Goal: Communication & Community: Share content

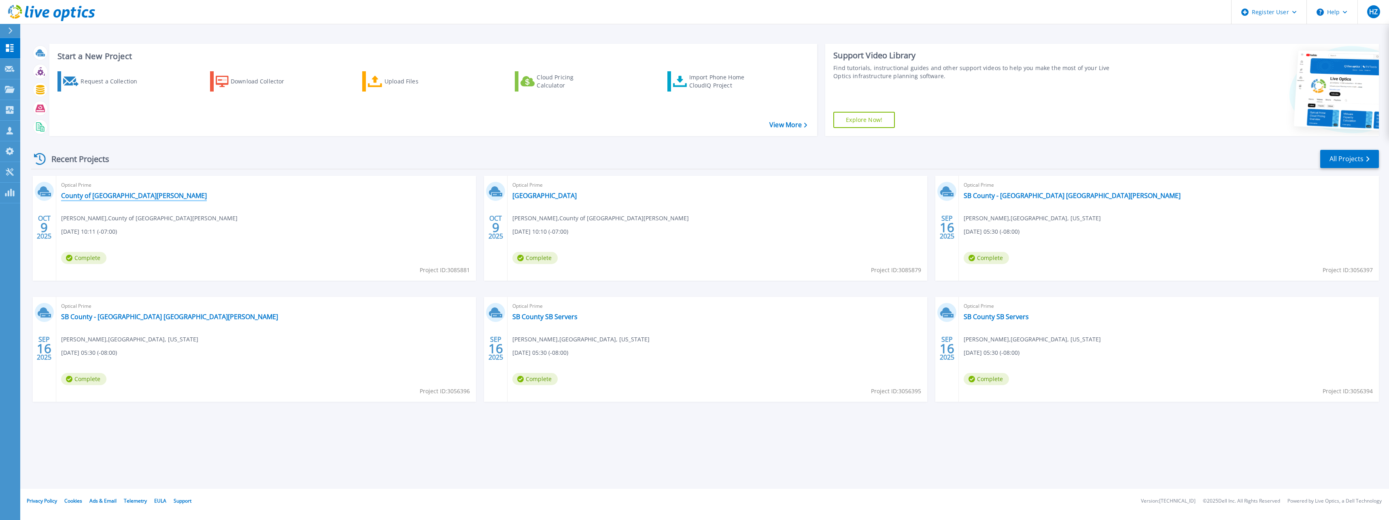
click at [91, 198] on link "County of [GEOGRAPHIC_DATA][PERSON_NAME]" at bounding box center [134, 195] width 146 height 8
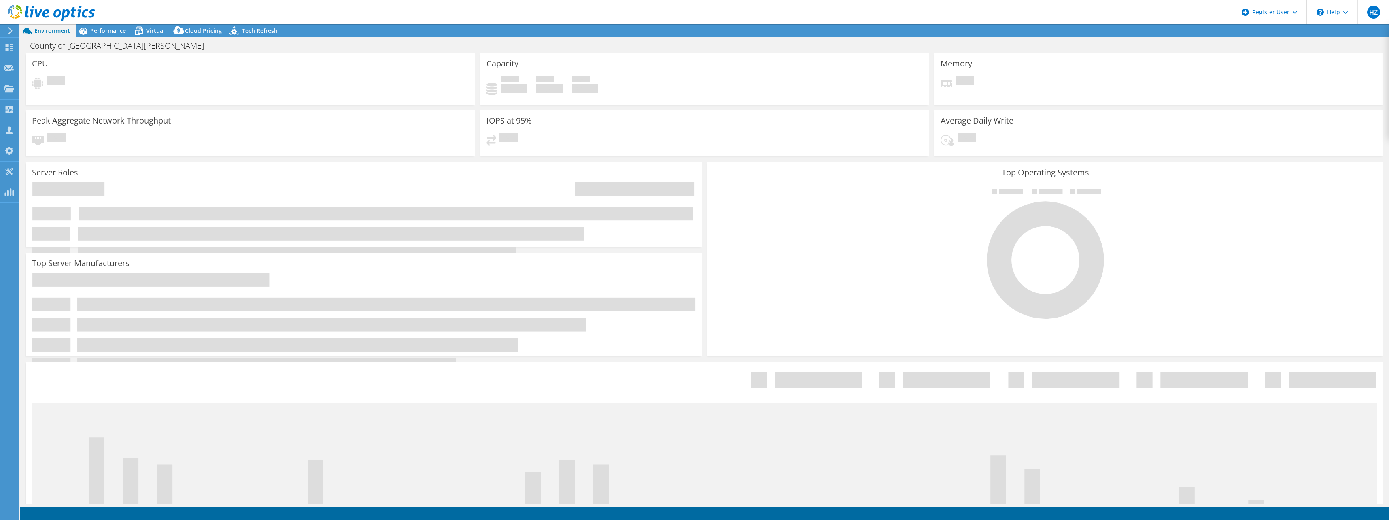
select select "USD"
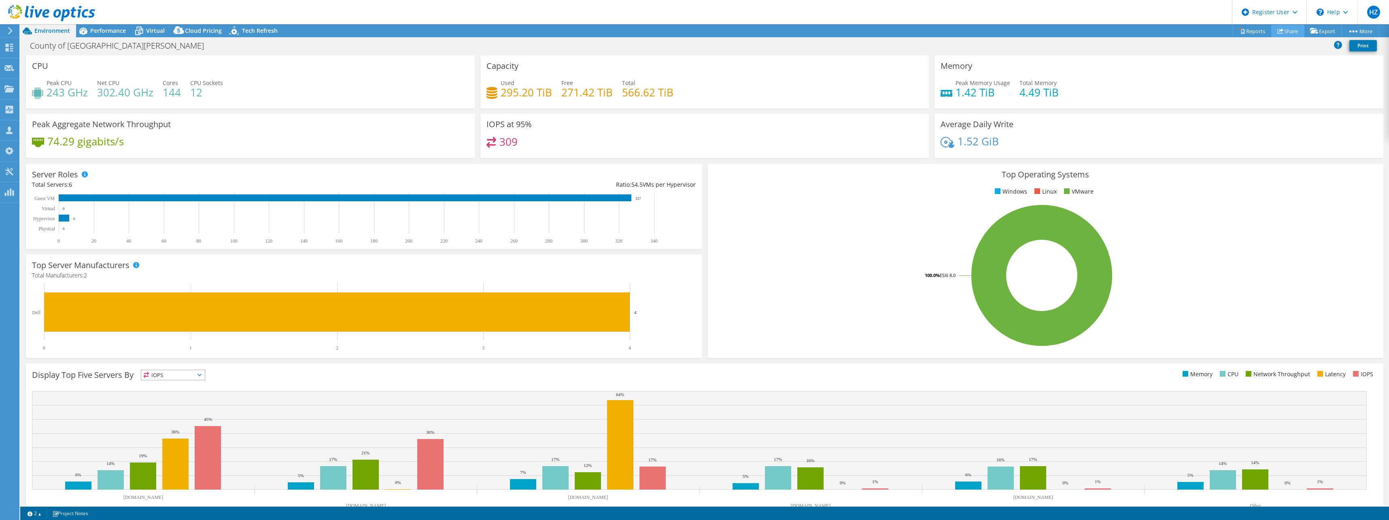
click at [1292, 30] on link "Share" at bounding box center [1287, 31] width 33 height 13
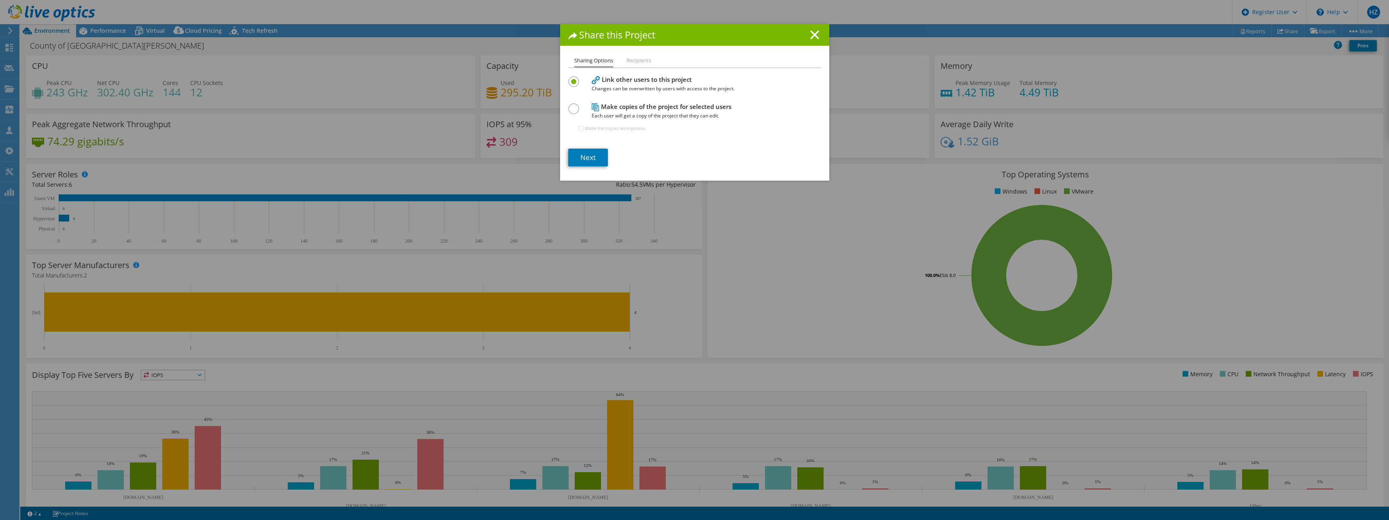
click at [568, 105] on label at bounding box center [575, 104] width 14 height 2
click at [0, 0] on input "radio" at bounding box center [0, 0] width 0 height 0
click at [578, 156] on link "Next" at bounding box center [588, 158] width 40 height 18
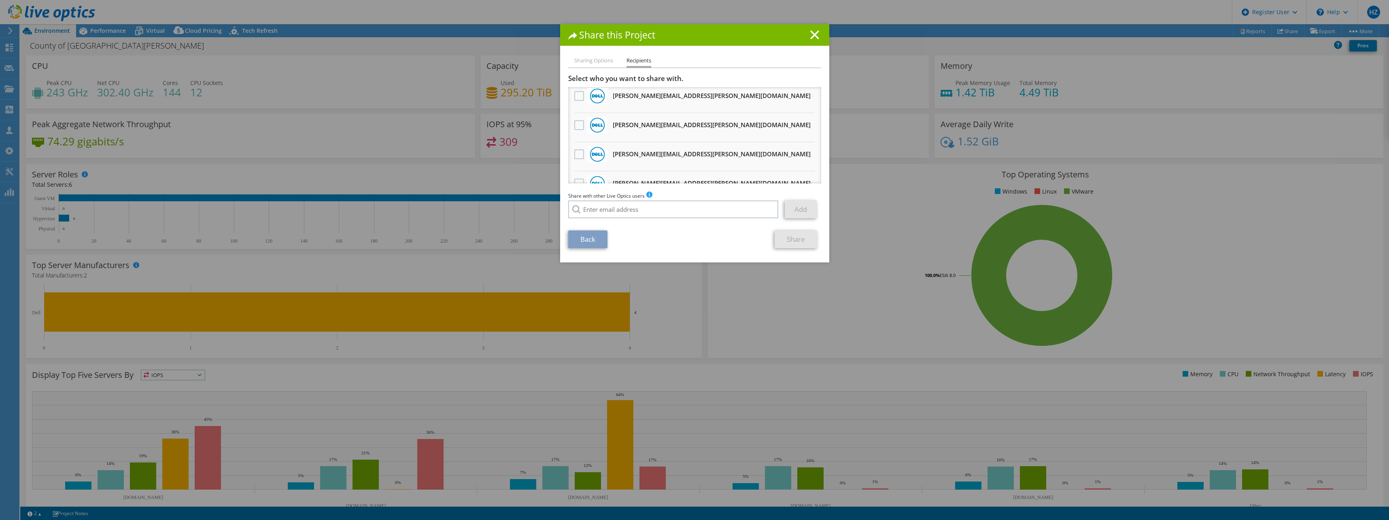
scroll to position [312, 0]
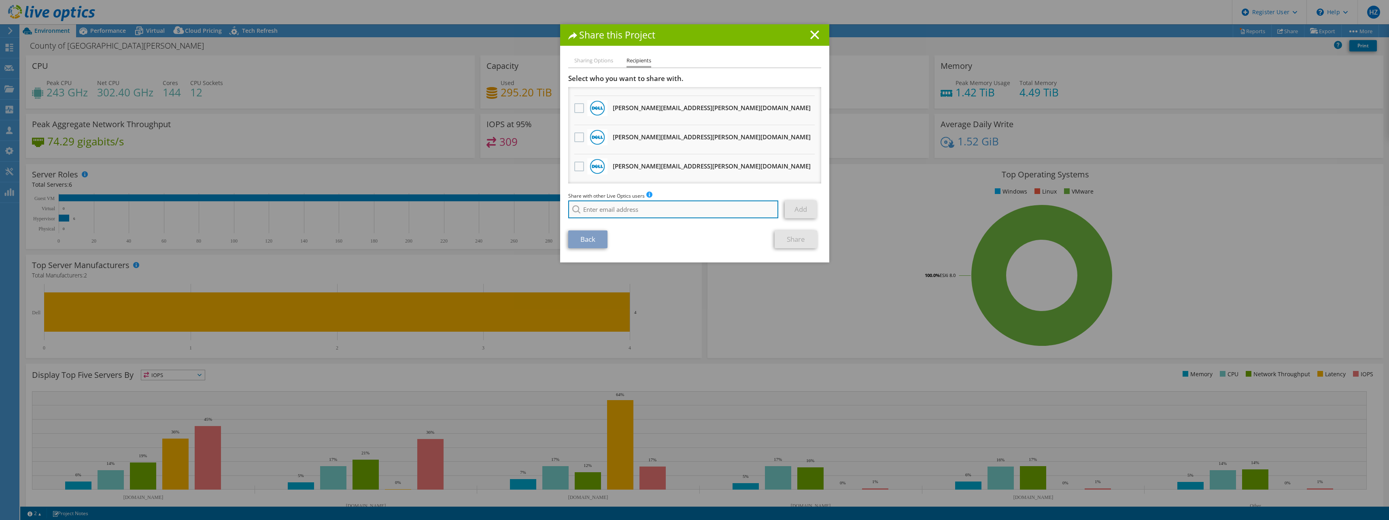
click at [621, 204] on input "search" at bounding box center [673, 209] width 210 height 18
type input "j"
click at [604, 210] on input "search" at bounding box center [673, 209] width 210 height 18
paste input "Williams, Joel in Teams <no-reply@teams.mail.microsoft>"
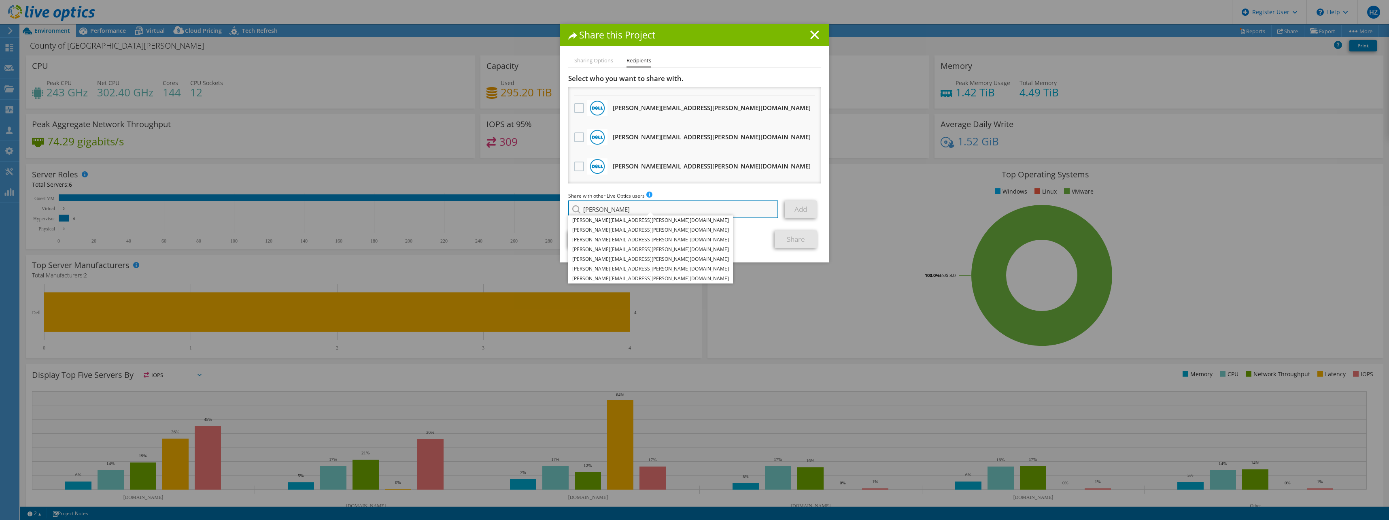
click at [619, 210] on input "Joel" at bounding box center [673, 209] width 210 height 18
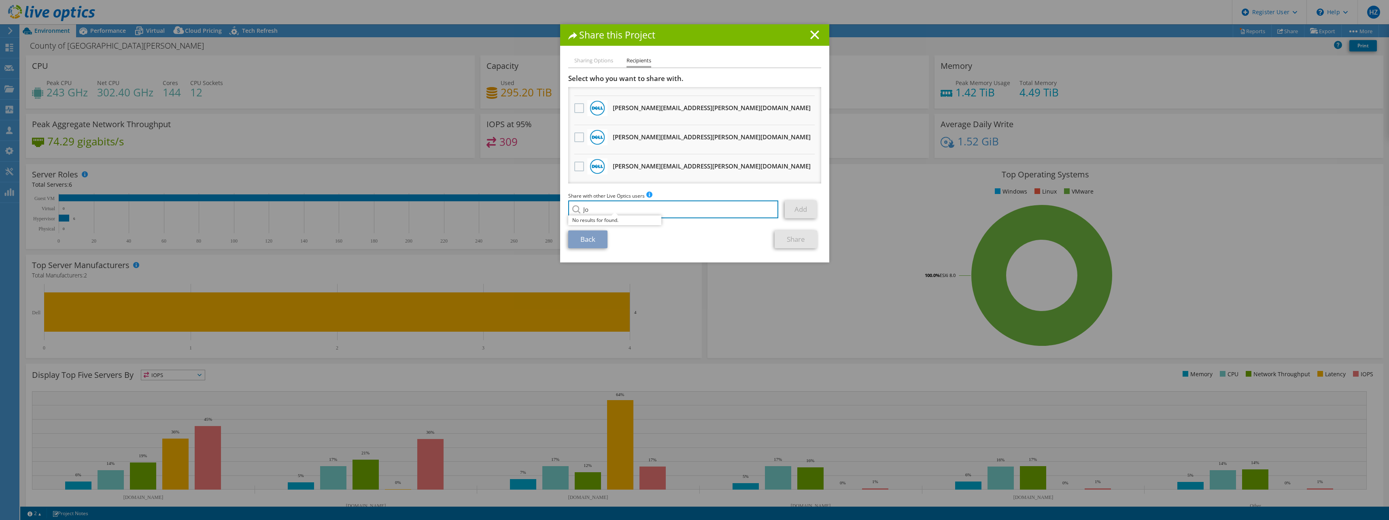
type input "J"
paste input "Williams, Joel in Teams <no-reply@teams.mail.microsoft>"
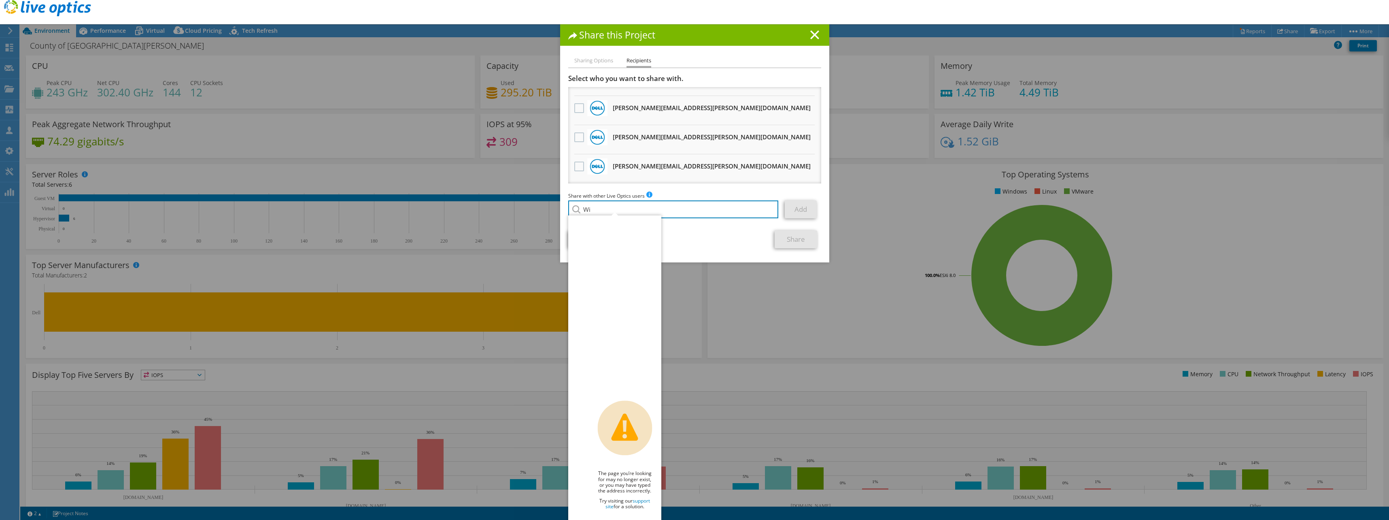
type input "W"
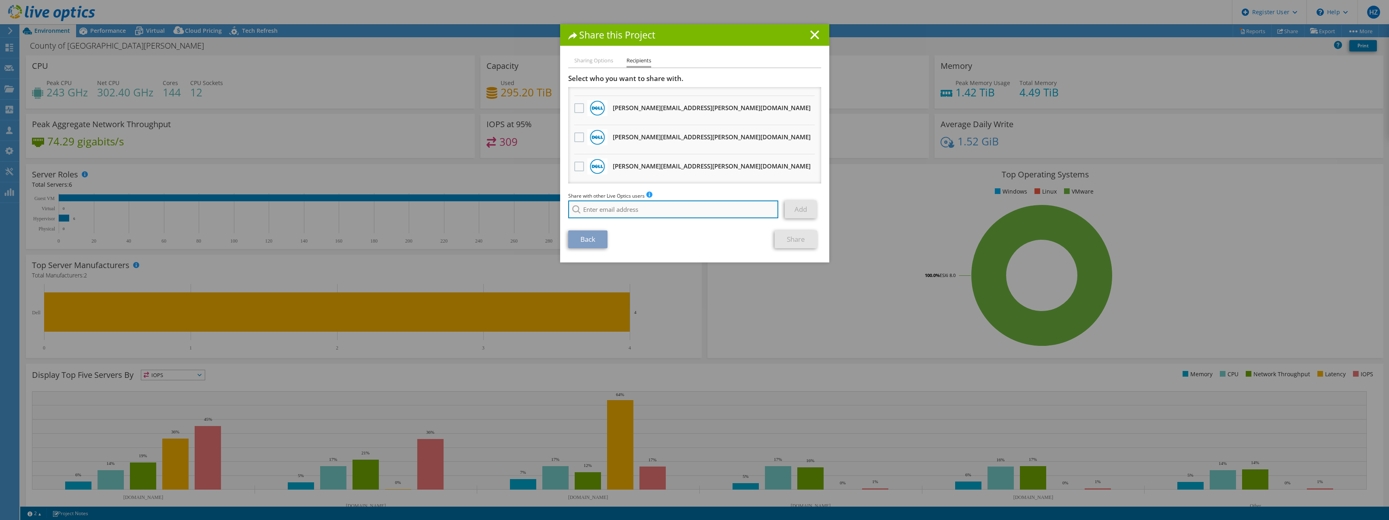
click at [608, 208] on input "search" at bounding box center [673, 209] width 210 height 18
click at [592, 230] on li "[PERSON_NAME][EMAIL_ADDRESS][DOMAIN_NAME]" at bounding box center [650, 225] width 165 height 10
type input "[PERSON_NAME][EMAIL_ADDRESS][DOMAIN_NAME]"
drag, startPoint x: 680, startPoint y: 211, endPoint x: 537, endPoint y: 205, distance: 143.8
click at [537, 205] on div "Share this Project Sharing Options Recipients Link other users to this project …" at bounding box center [694, 259] width 1389 height 471
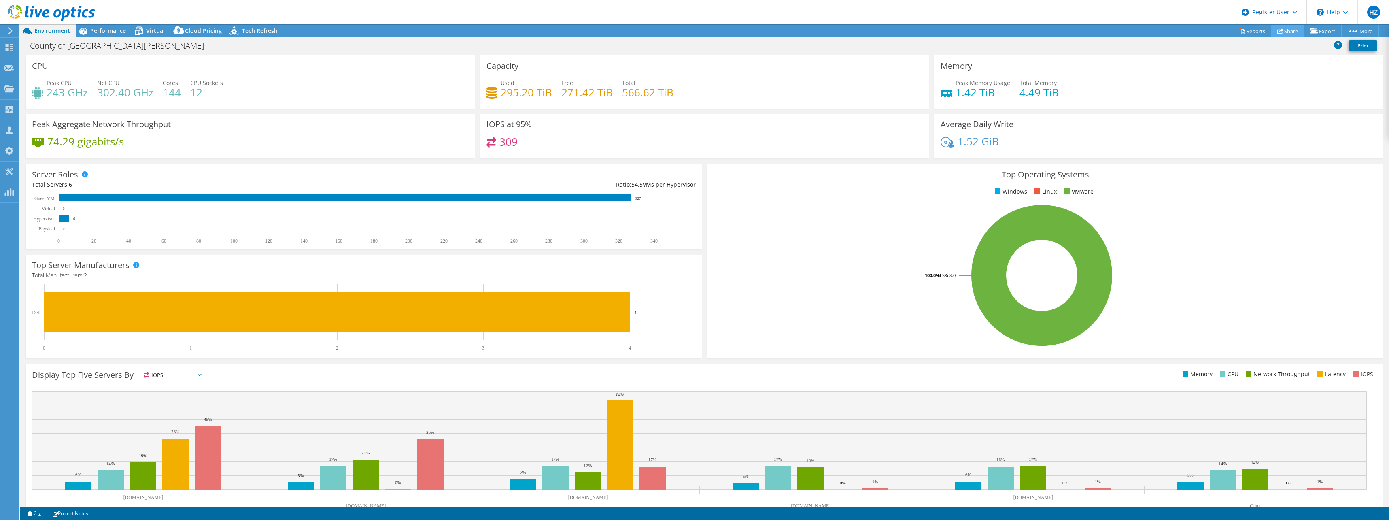
click at [1291, 31] on link "Share" at bounding box center [1287, 31] width 33 height 13
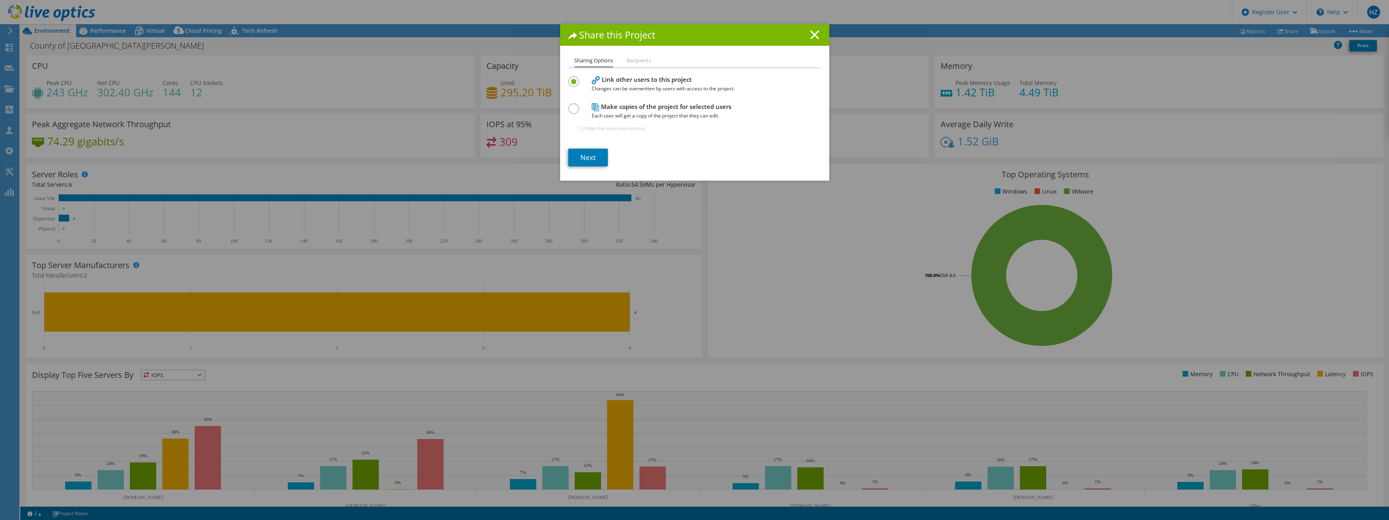
click at [573, 105] on label at bounding box center [575, 104] width 14 height 2
click at [0, 0] on input "radio" at bounding box center [0, 0] width 0 height 0
click at [588, 155] on link "Next" at bounding box center [588, 158] width 40 height 18
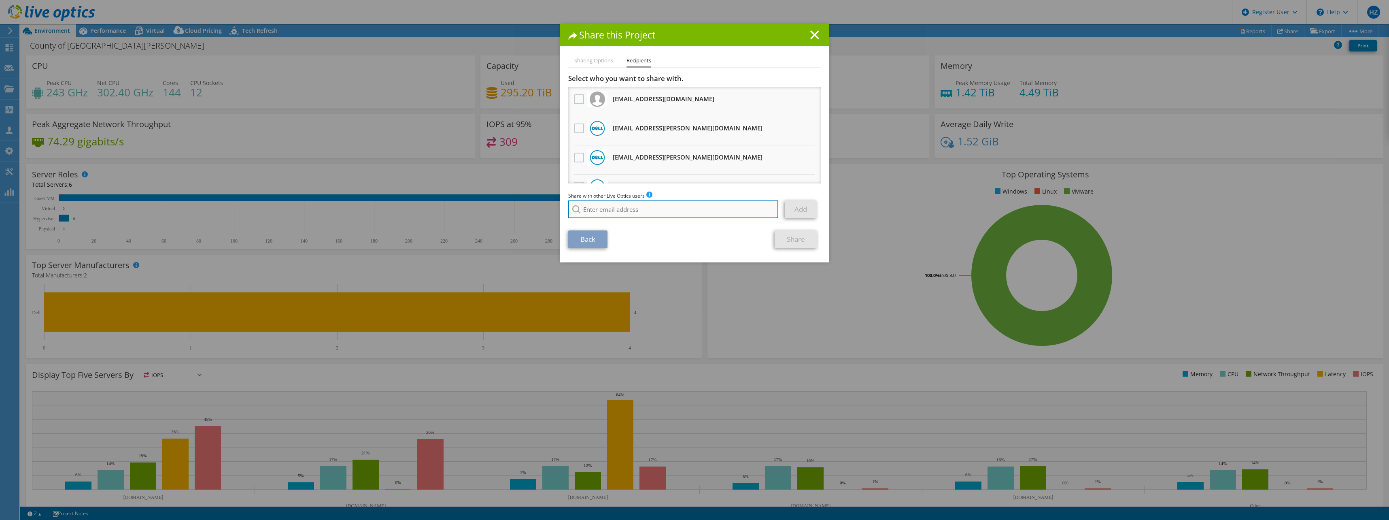
click at [585, 215] on input "search" at bounding box center [673, 209] width 210 height 18
paste input "Williams, Joel in Teams <no-reply@teams.mail.microsoft>"
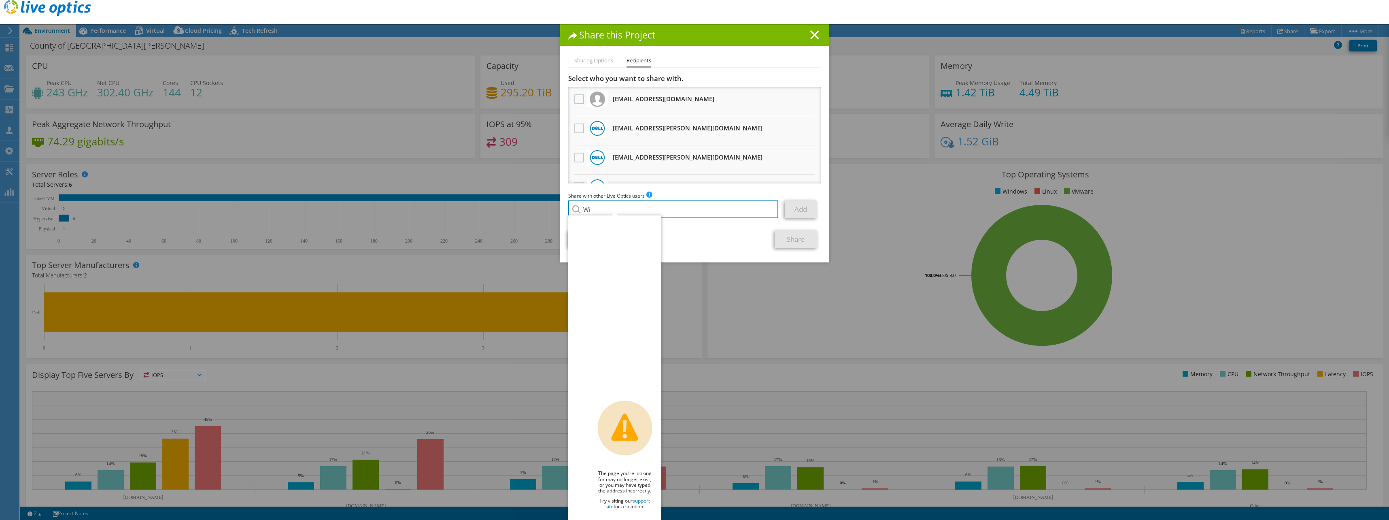
type input "W"
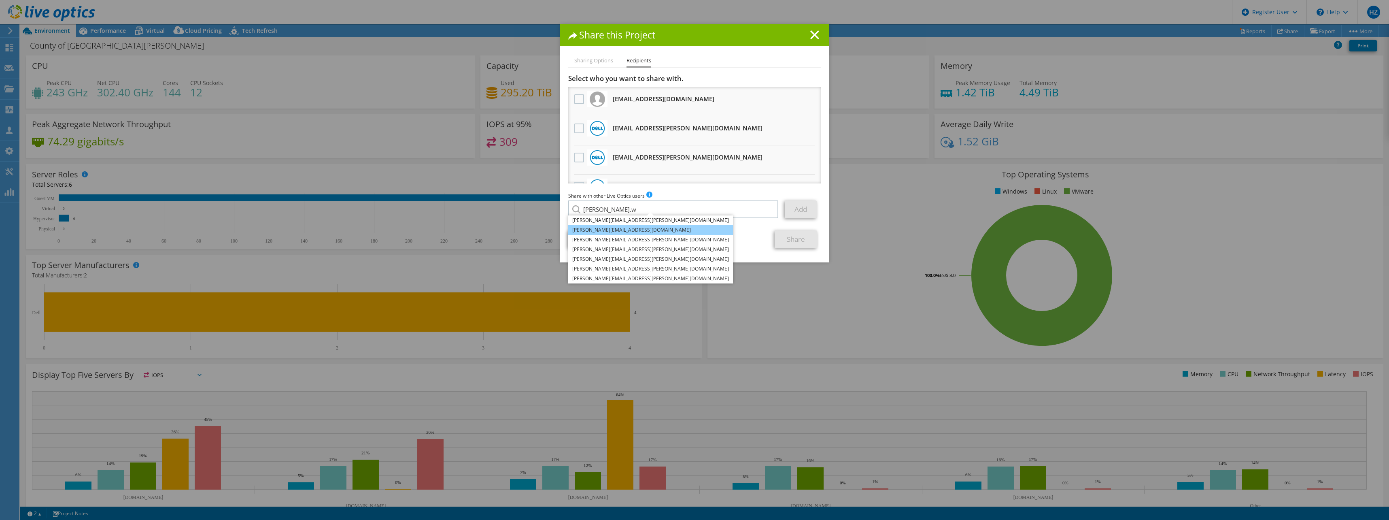
click at [591, 229] on li "[PERSON_NAME][EMAIL_ADDRESS][DOMAIN_NAME]" at bounding box center [650, 230] width 165 height 10
type input "[PERSON_NAME][EMAIL_ADDRESS][DOMAIN_NAME]"
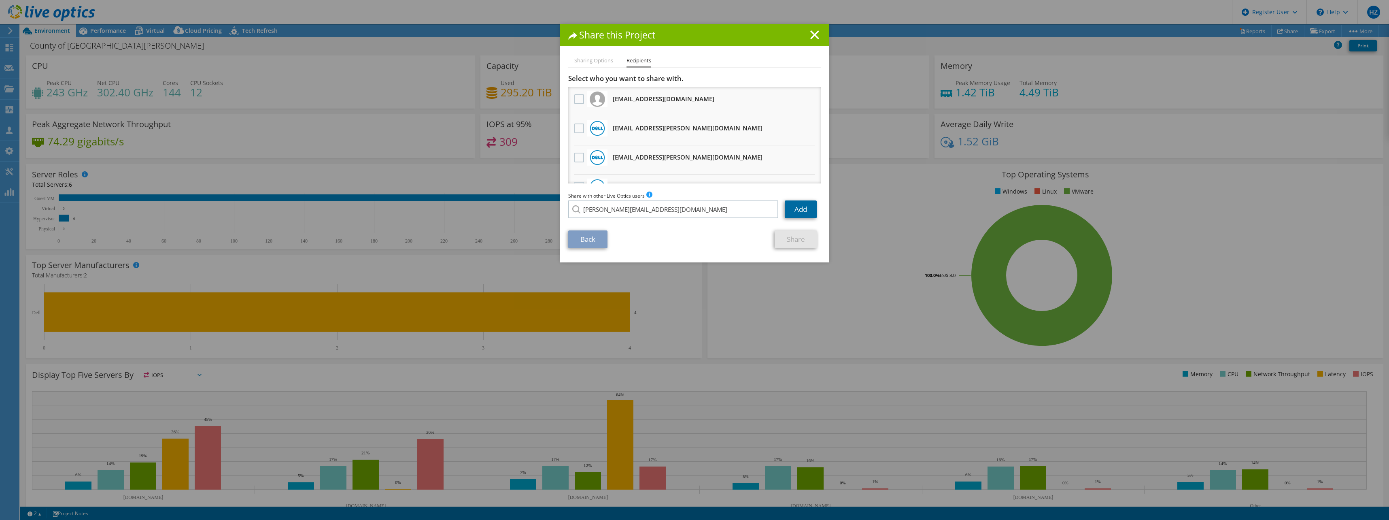
click at [795, 205] on link "Add" at bounding box center [801, 209] width 32 height 18
click at [793, 240] on link "Share" at bounding box center [796, 239] width 43 height 18
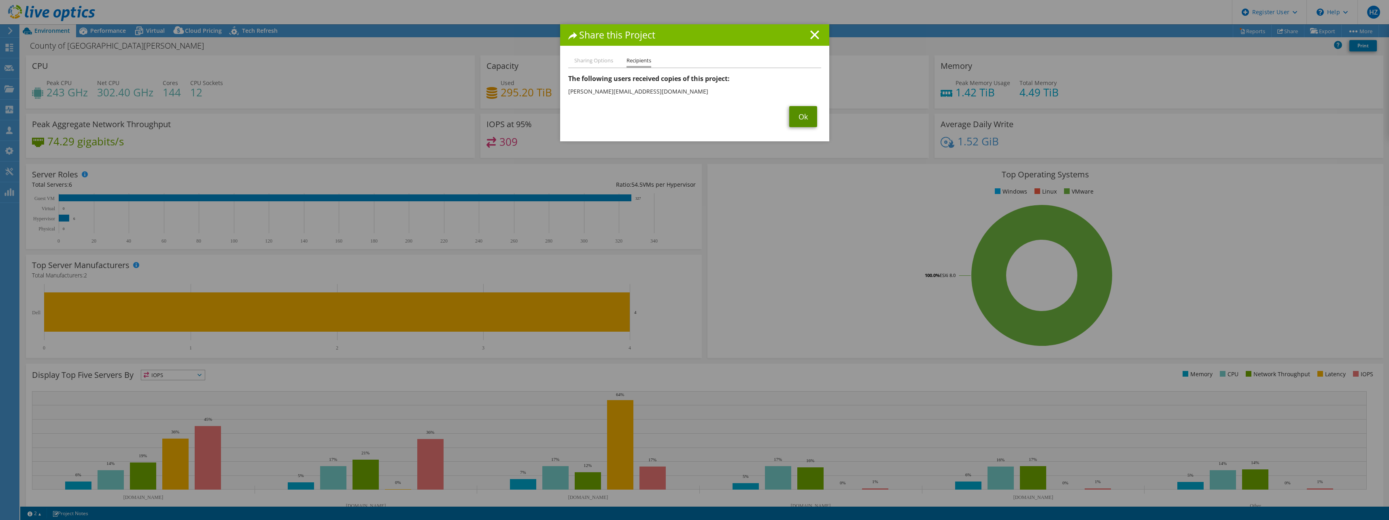
click at [798, 108] on link "Ok" at bounding box center [803, 116] width 28 height 21
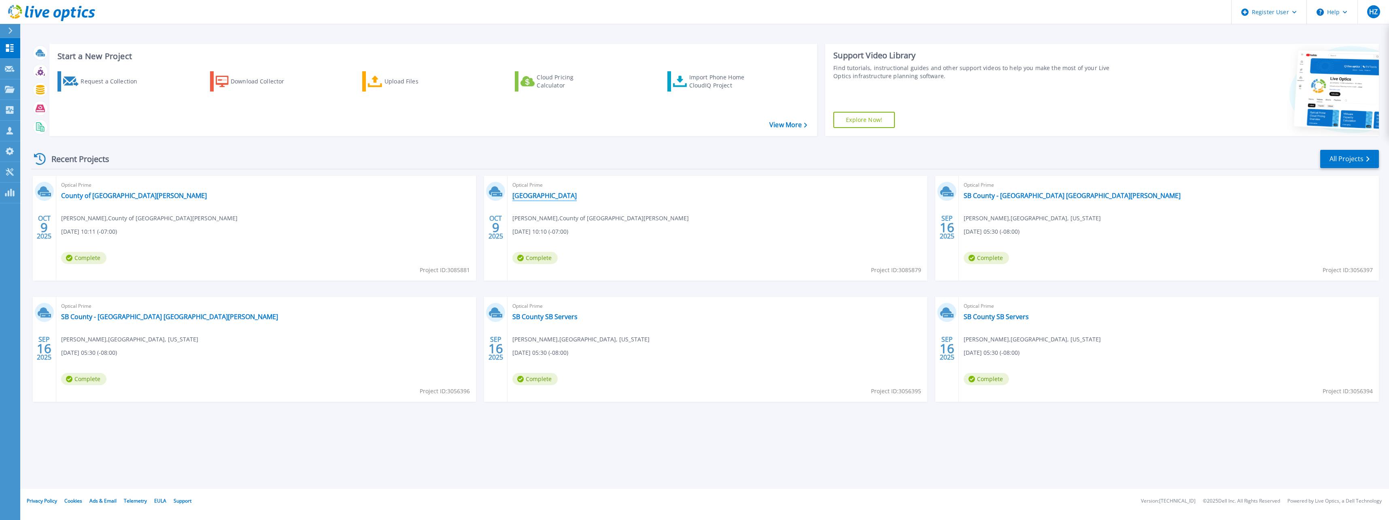
click at [544, 198] on link "[GEOGRAPHIC_DATA]" at bounding box center [544, 195] width 64 height 8
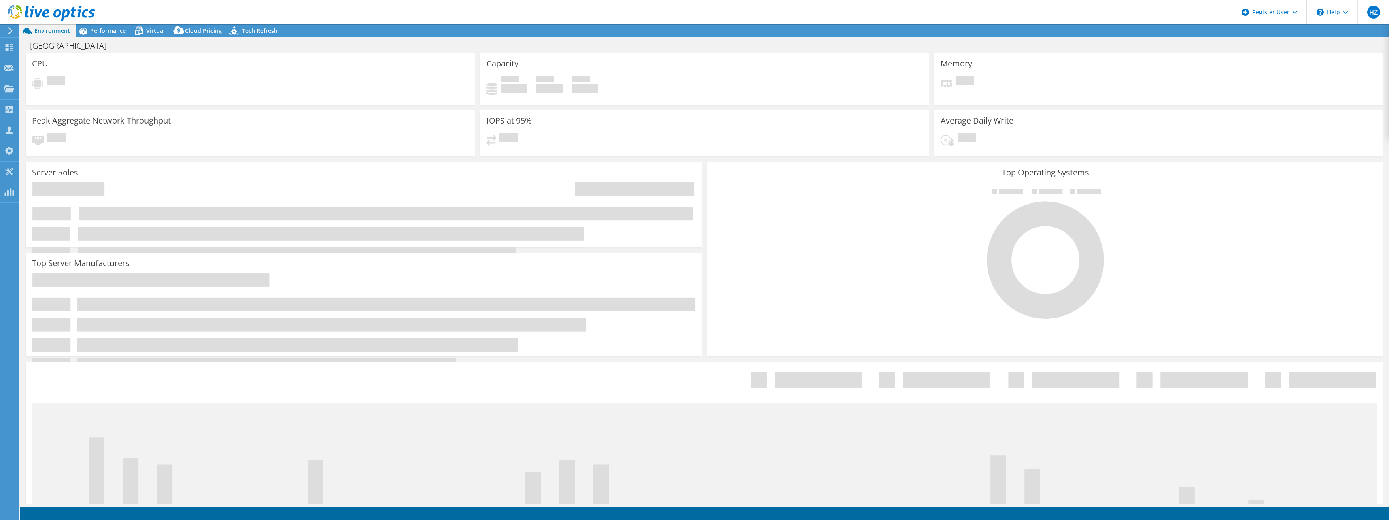
select select "USD"
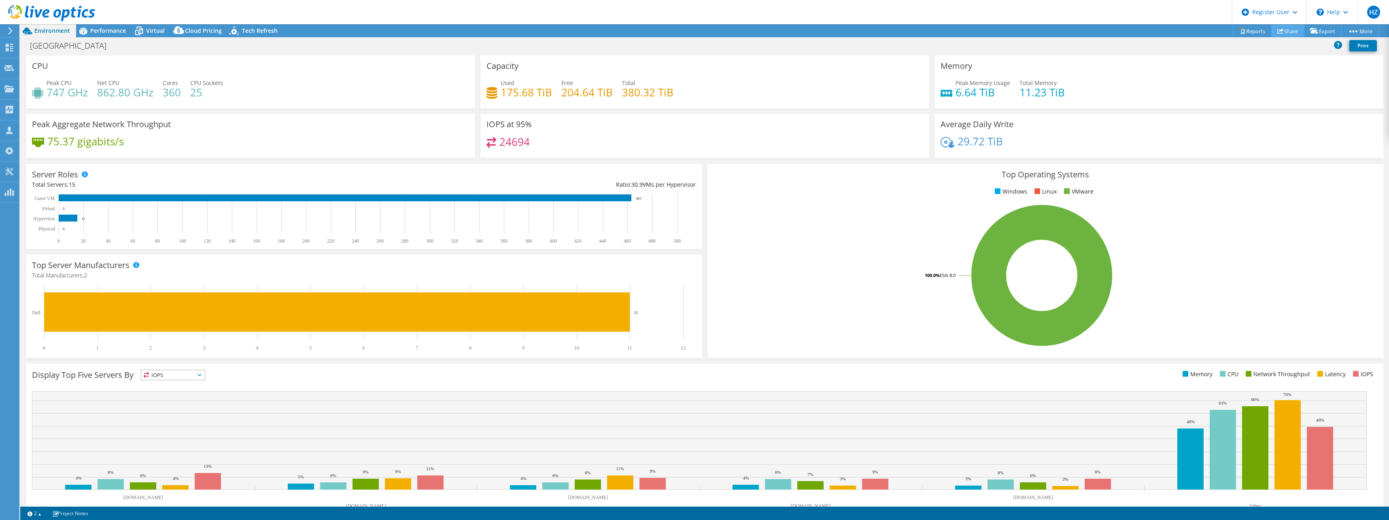
click at [1285, 32] on link "Share" at bounding box center [1287, 31] width 33 height 13
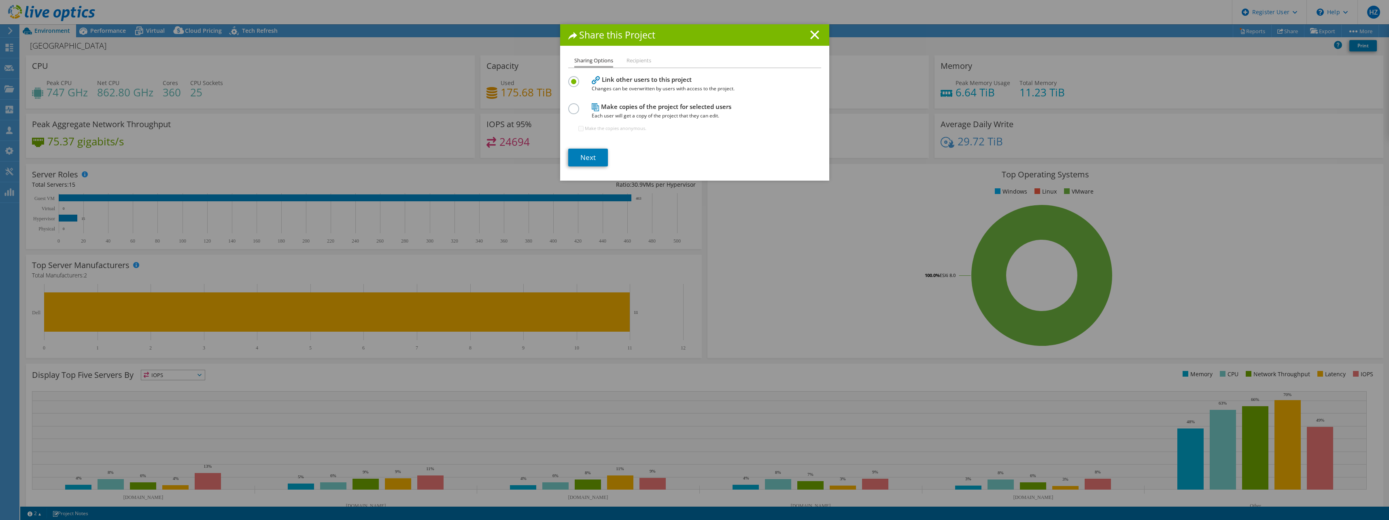
click at [571, 104] on label at bounding box center [575, 104] width 14 height 2
click at [0, 0] on input "radio" at bounding box center [0, 0] width 0 height 0
click at [587, 155] on link "Next" at bounding box center [588, 158] width 40 height 18
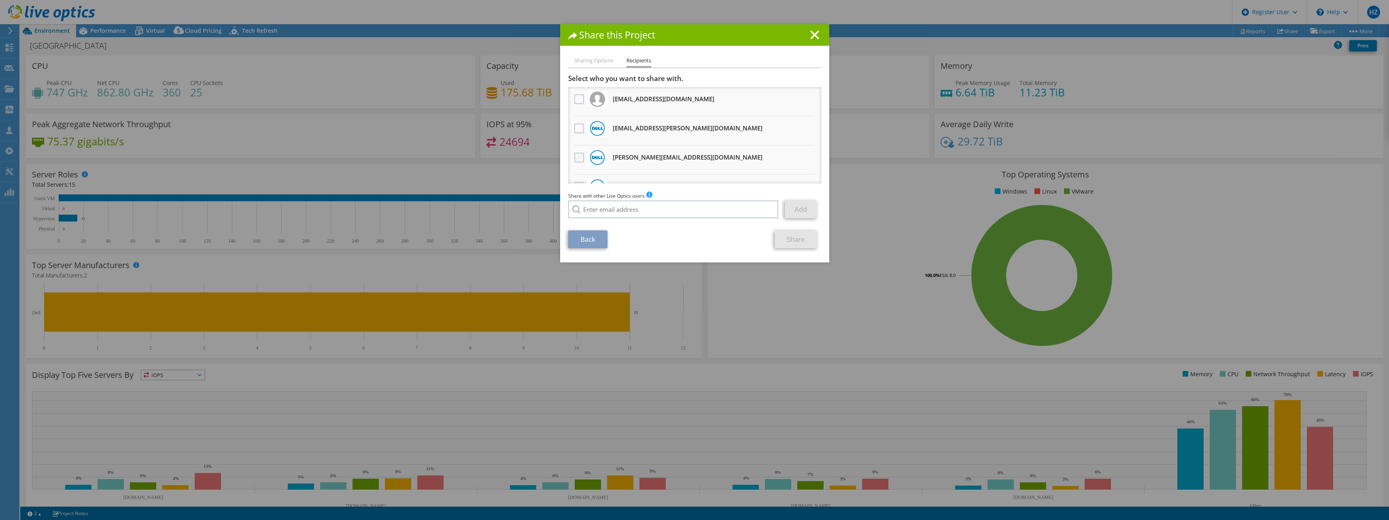
click at [576, 157] on label at bounding box center [580, 158] width 12 height 10
click at [0, 0] on input "checkbox" at bounding box center [0, 0] width 0 height 0
click at [791, 236] on link "Share" at bounding box center [796, 239] width 43 height 18
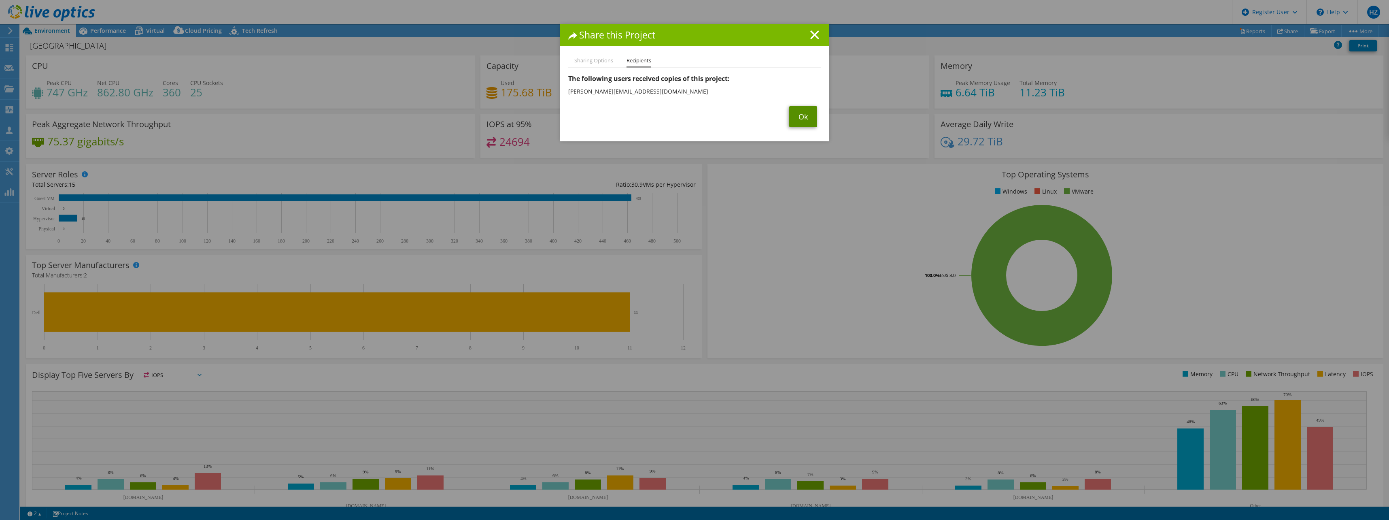
click at [798, 111] on link "Ok" at bounding box center [803, 116] width 28 height 21
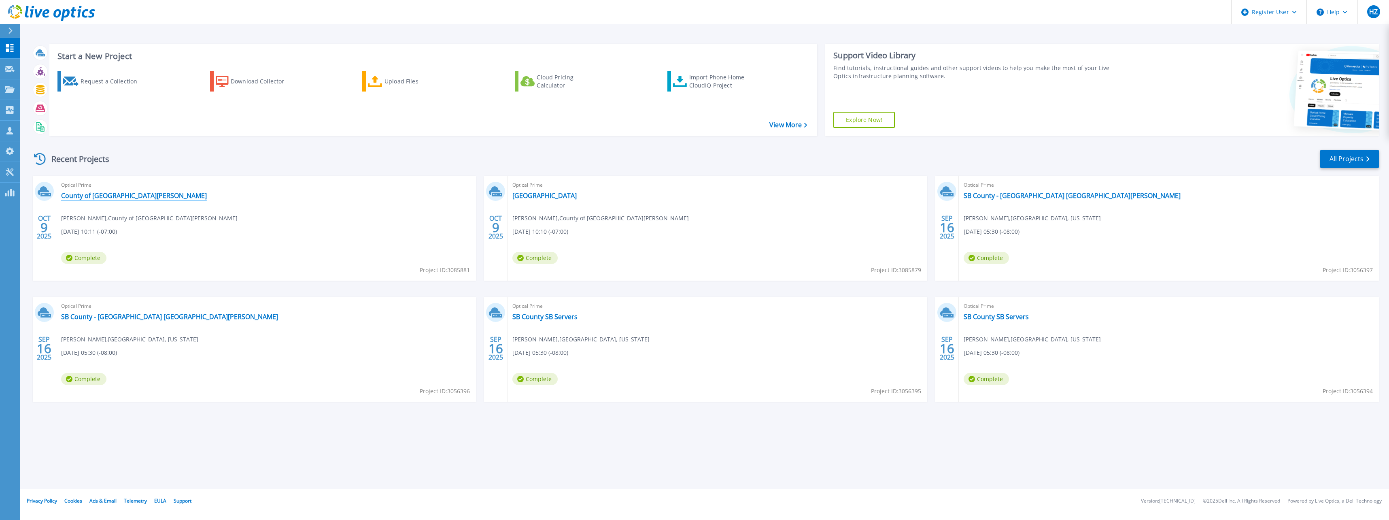
click at [119, 195] on link "County of [GEOGRAPHIC_DATA][PERSON_NAME]" at bounding box center [134, 195] width 146 height 8
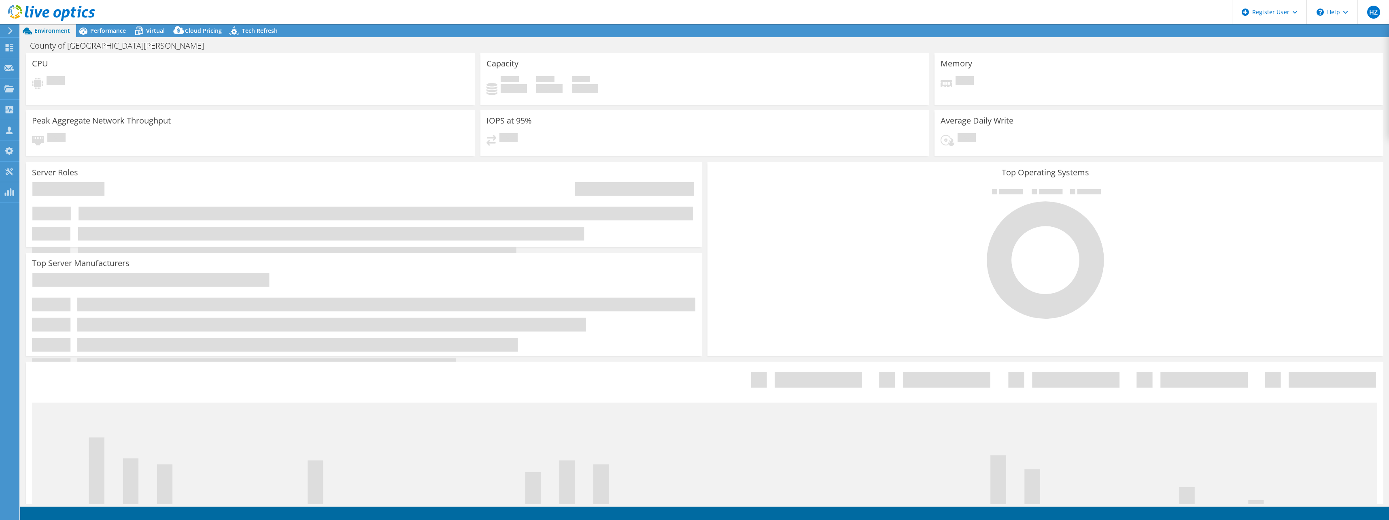
select select "USD"
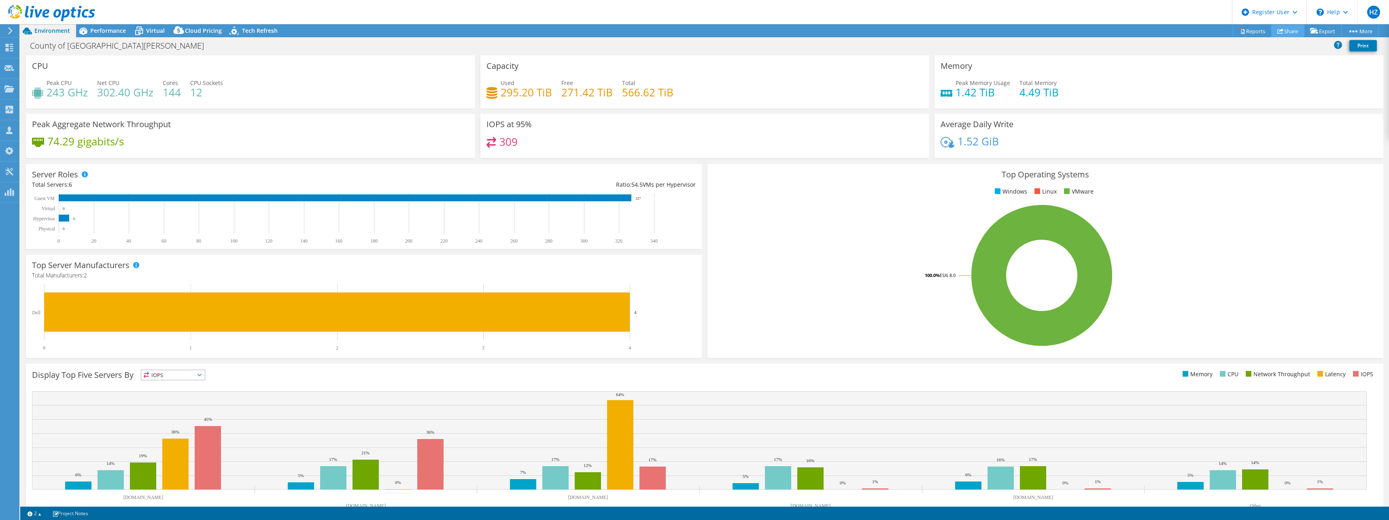
click at [1292, 30] on link "Share" at bounding box center [1287, 31] width 33 height 13
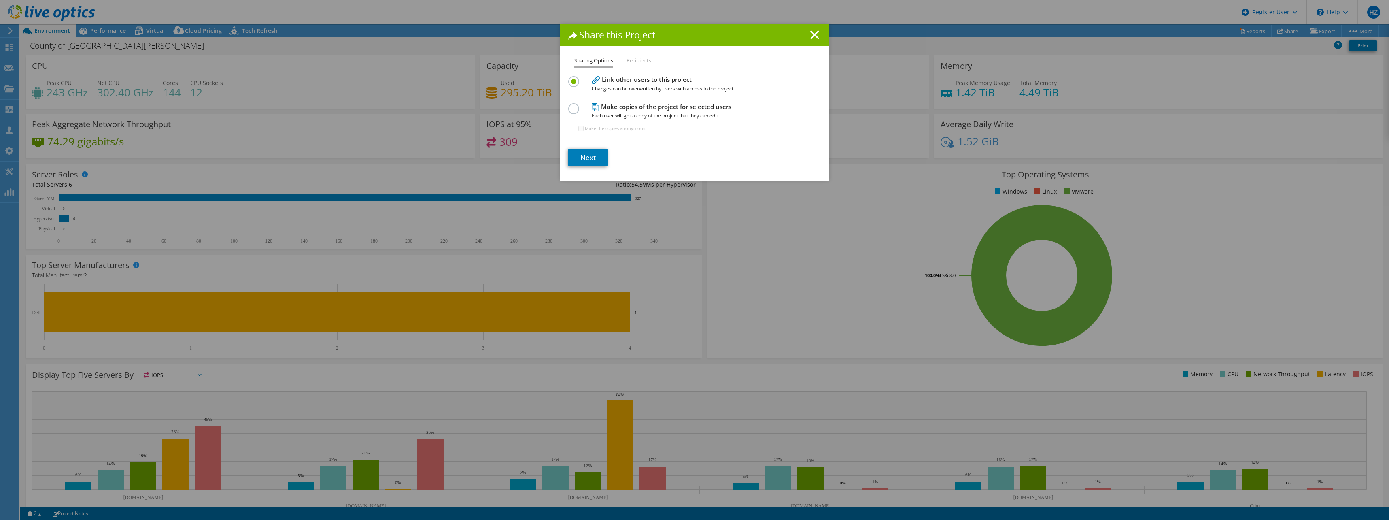
click at [568, 105] on label at bounding box center [575, 104] width 14 height 2
click at [0, 0] on input "radio" at bounding box center [0, 0] width 0 height 0
click at [589, 155] on link "Next" at bounding box center [588, 158] width 40 height 18
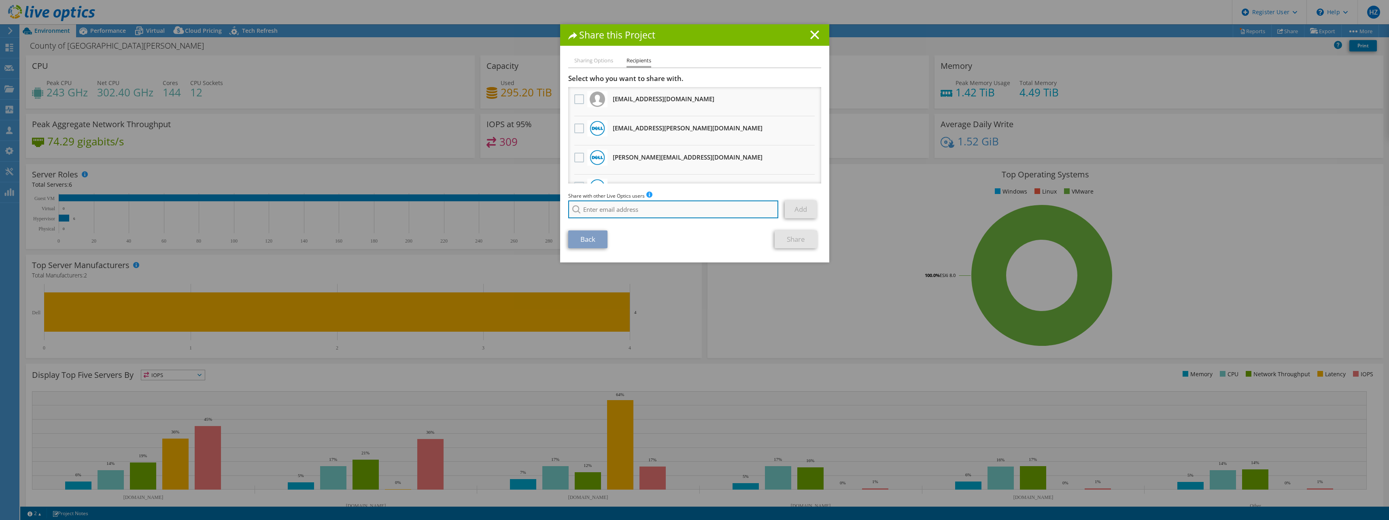
click at [597, 205] on input "search" at bounding box center [673, 209] width 210 height 18
paste input "[EMAIL_ADDRESS][DOMAIN_NAME]"
type input "A"
type input "f"
type input "a"
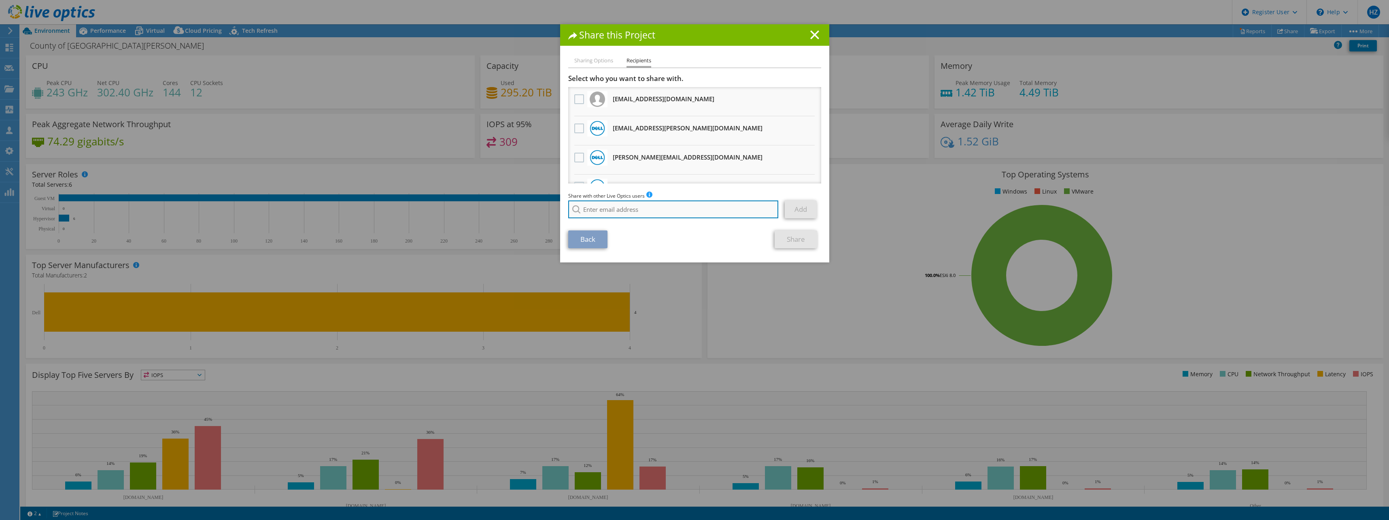
paste input "[EMAIL_ADDRESS][DOMAIN_NAME]"
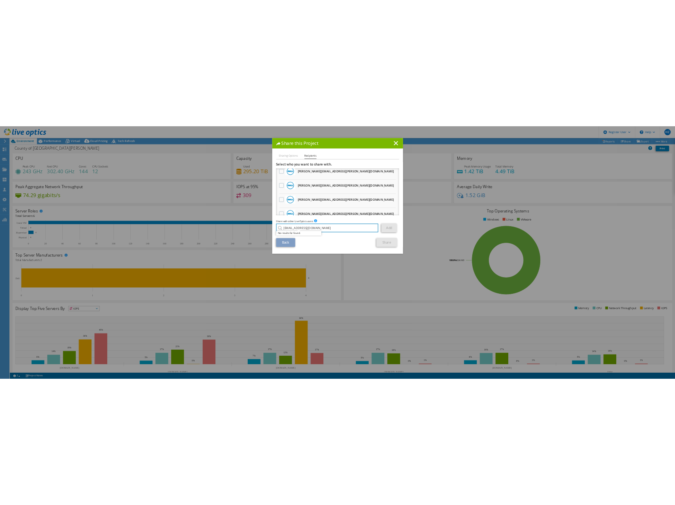
scroll to position [341, 0]
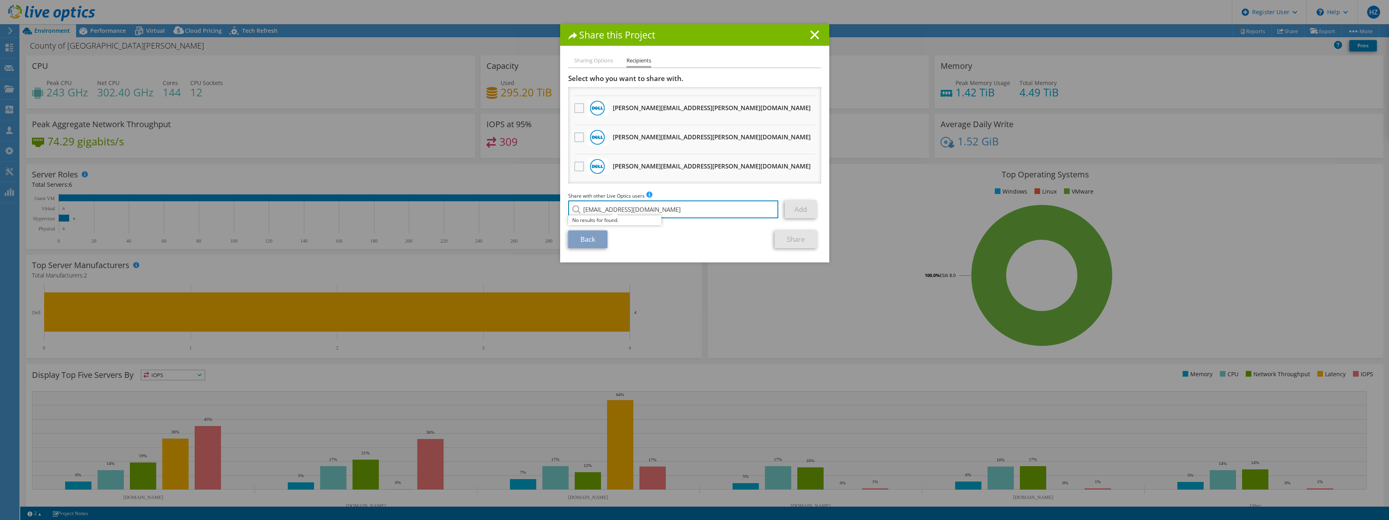
type input "[EMAIL_ADDRESS][DOMAIN_NAME]"
click at [593, 238] on link "Back" at bounding box center [587, 239] width 39 height 18
